Goal: Task Accomplishment & Management: Manage account settings

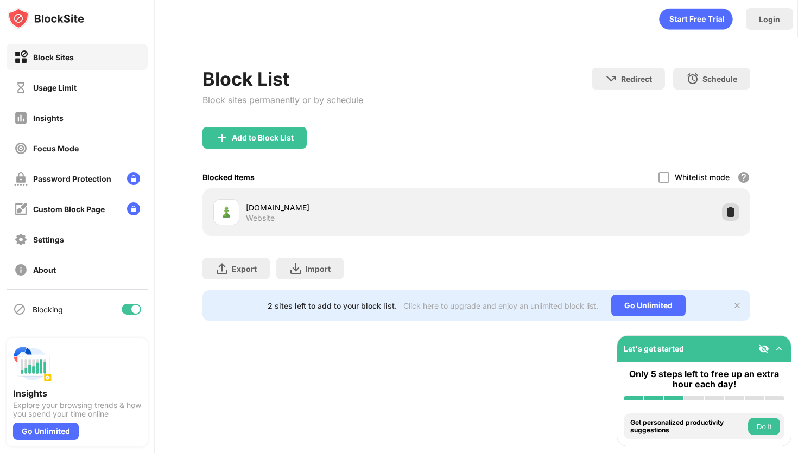
click at [728, 215] on img at bounding box center [730, 212] width 11 height 11
